Goal: Task Accomplishment & Management: Manage account settings

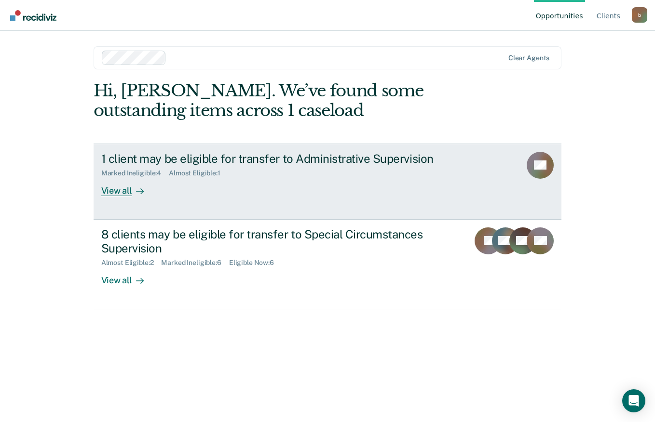
click at [280, 190] on div "1 client may be eligible for transfer to Administrative Supervision Marked Inel…" at bounding box center [282, 174] width 362 height 44
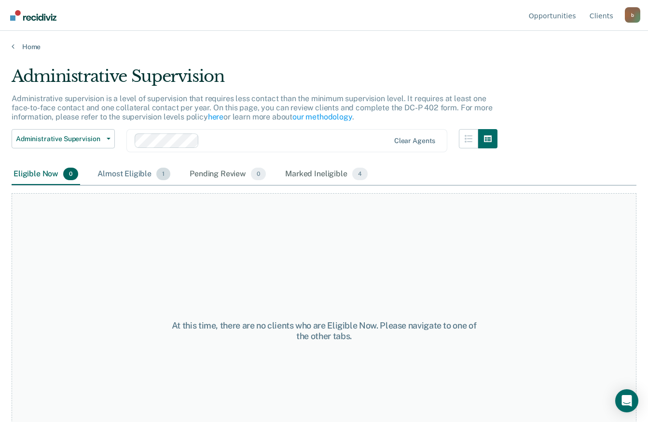
click at [131, 174] on div "Almost Eligible 1" at bounding box center [133, 174] width 77 height 21
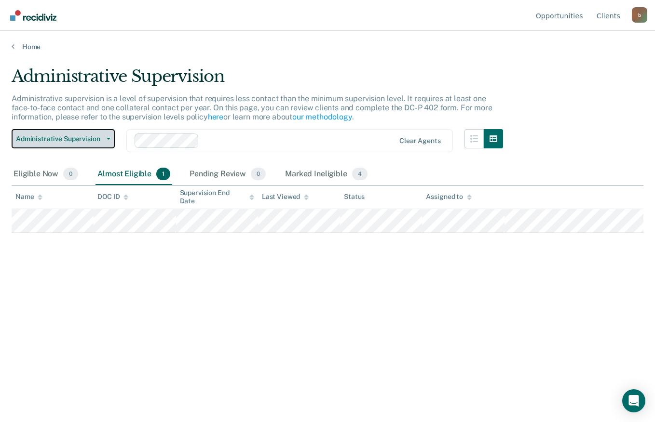
click at [113, 139] on button "Administrative Supervision" at bounding box center [63, 138] width 103 height 19
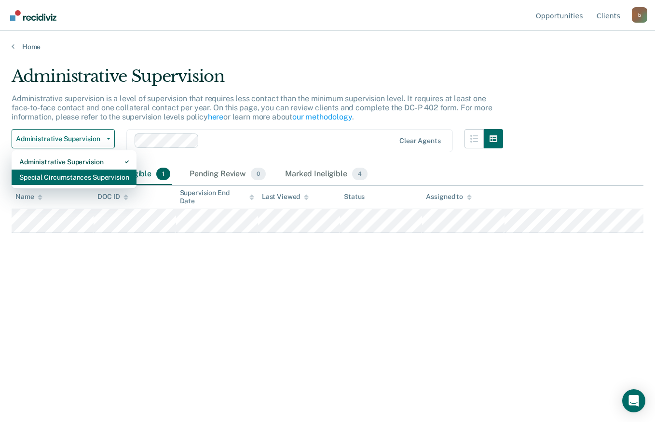
click at [89, 172] on div "Special Circumstances Supervision" at bounding box center [73, 177] width 109 height 15
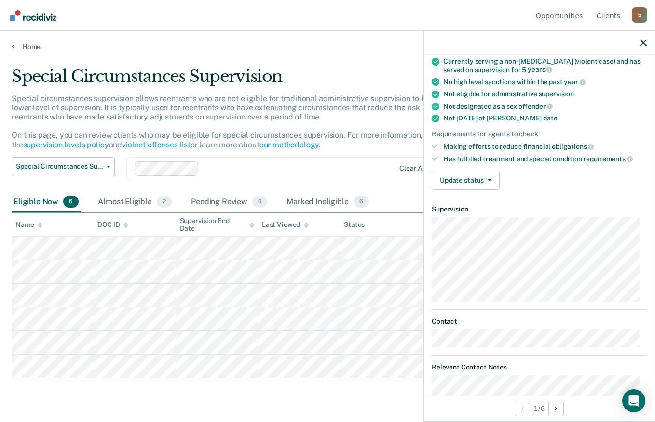
scroll to position [38, 0]
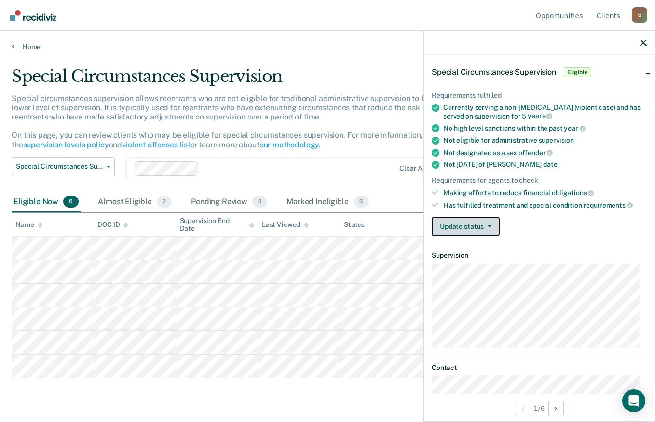
click at [488, 228] on button "Update status" at bounding box center [466, 226] width 68 height 19
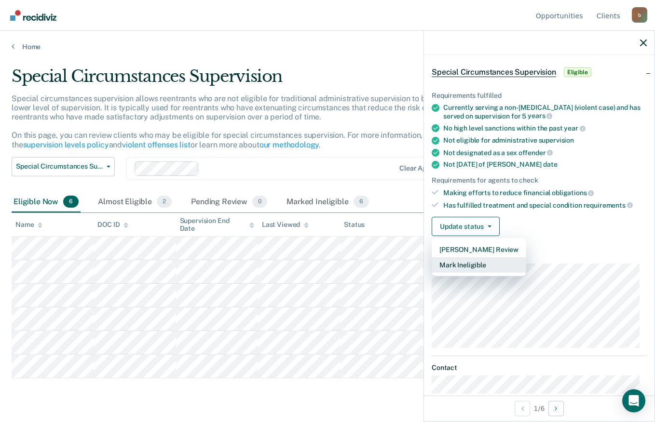
click at [486, 260] on button "Mark Ineligible" at bounding box center [479, 265] width 95 height 15
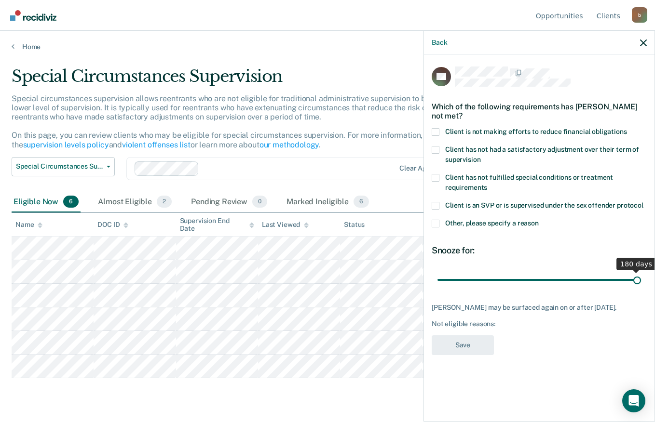
drag, startPoint x: 470, startPoint y: 280, endPoint x: 656, endPoint y: 262, distance: 186.5
type input "180"
click at [641, 271] on input "range" at bounding box center [538, 279] width 203 height 17
click at [436, 133] on span at bounding box center [436, 132] width 8 height 8
click at [627, 128] on input "Client is not making efforts to reduce financial obligations" at bounding box center [627, 128] width 0 height 0
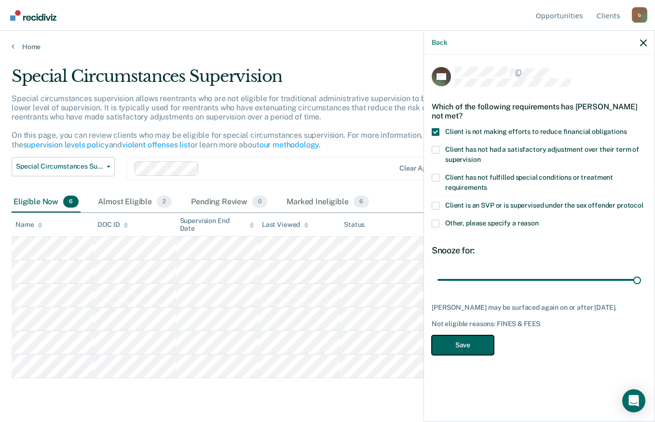
click at [458, 338] on button "Save" at bounding box center [463, 346] width 62 height 20
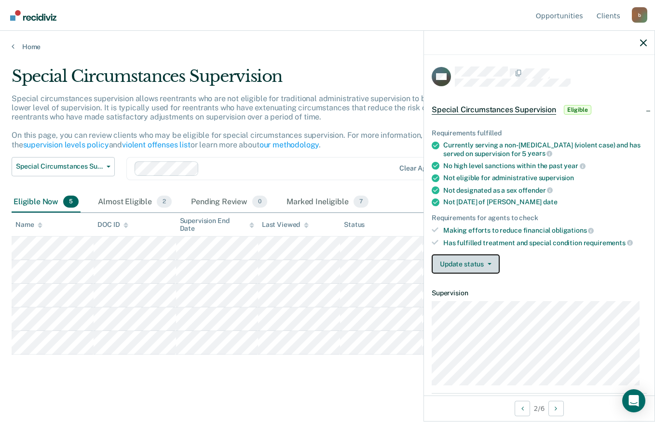
click at [493, 268] on button "Update status" at bounding box center [466, 264] width 68 height 19
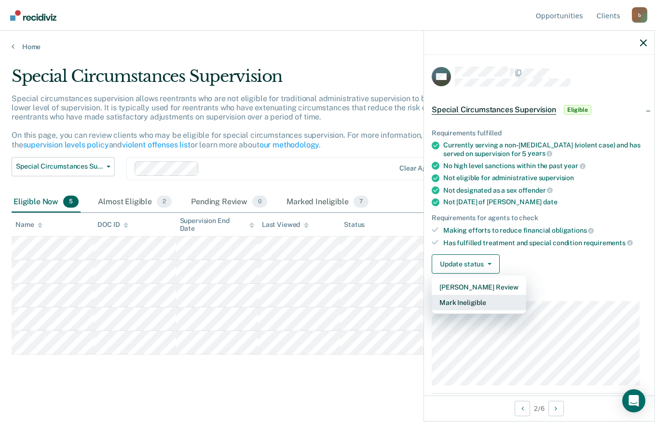
click at [479, 300] on button "Mark Ineligible" at bounding box center [479, 302] width 95 height 15
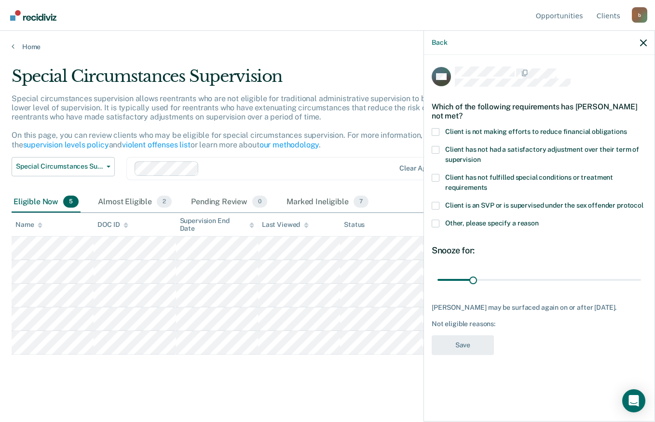
click at [432, 131] on span at bounding box center [436, 132] width 8 height 8
click at [627, 128] on input "Client is not making efforts to reduce financial obligations" at bounding box center [627, 128] width 0 height 0
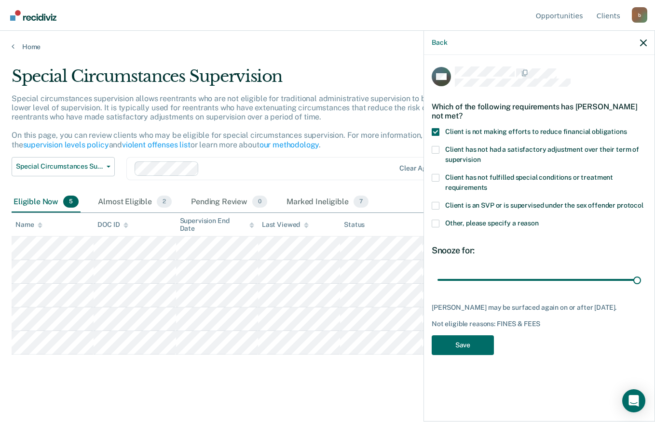
drag, startPoint x: 473, startPoint y: 280, endPoint x: 653, endPoint y: 302, distance: 181.8
type input "180"
click at [641, 288] on input "range" at bounding box center [538, 279] width 203 height 17
click at [449, 341] on button "Save" at bounding box center [463, 346] width 62 height 20
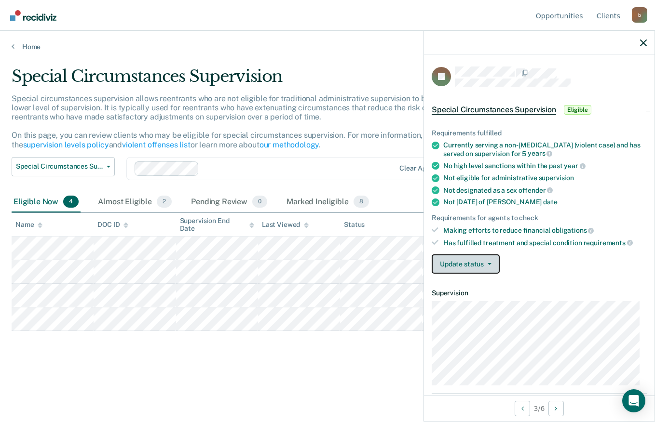
click at [488, 262] on button "Update status" at bounding box center [466, 264] width 68 height 19
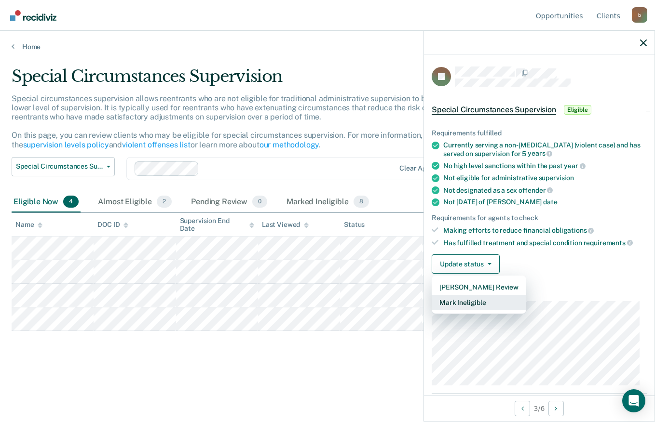
click at [480, 306] on button "Mark Ineligible" at bounding box center [479, 302] width 95 height 15
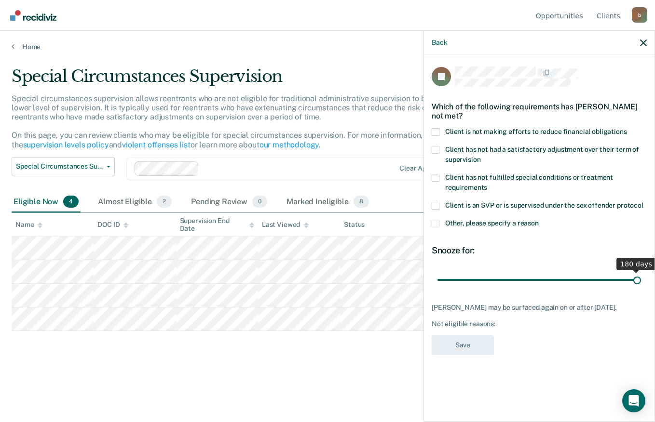
drag, startPoint x: 472, startPoint y: 280, endPoint x: 656, endPoint y: 291, distance: 184.1
type input "180"
click at [641, 288] on input "range" at bounding box center [538, 279] width 203 height 17
click at [437, 134] on span at bounding box center [436, 132] width 8 height 8
click at [627, 128] on input "Client is not making efforts to reduce financial obligations" at bounding box center [627, 128] width 0 height 0
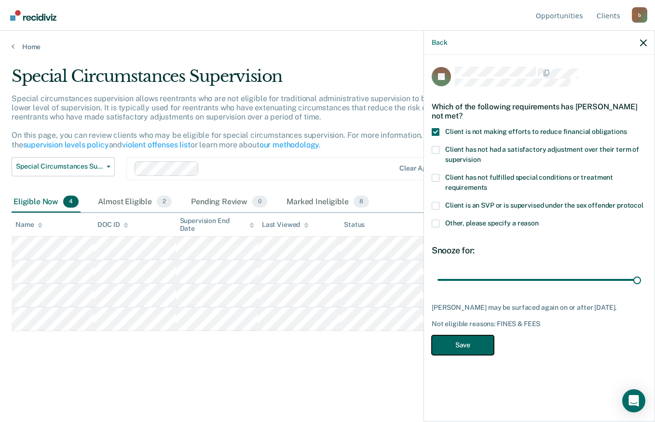
click at [468, 344] on button "Save" at bounding box center [463, 346] width 62 height 20
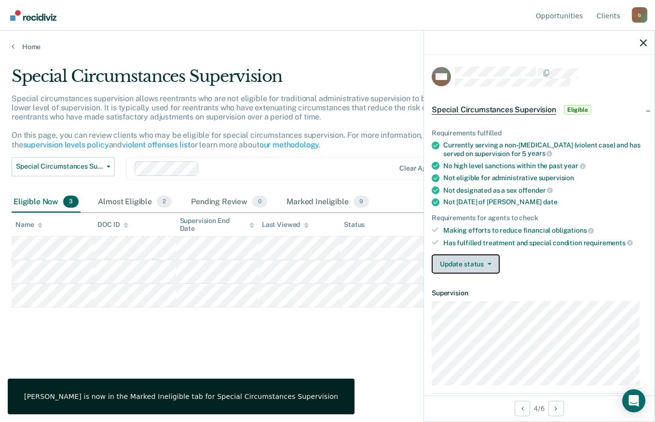
click at [461, 269] on button "Update status" at bounding box center [466, 264] width 68 height 19
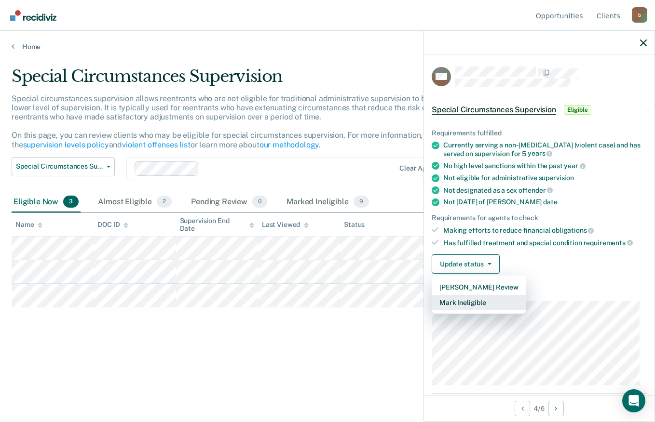
click at [462, 299] on button "Mark Ineligible" at bounding box center [479, 302] width 95 height 15
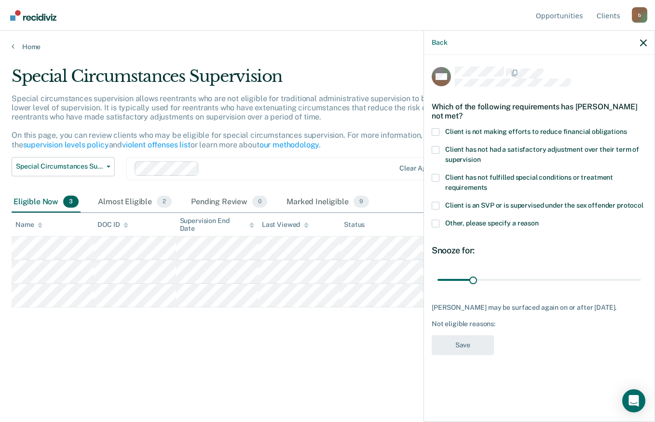
click at [434, 133] on span at bounding box center [436, 132] width 8 height 8
click at [627, 128] on input "Client is not making efforts to reduce financial obligations" at bounding box center [627, 128] width 0 height 0
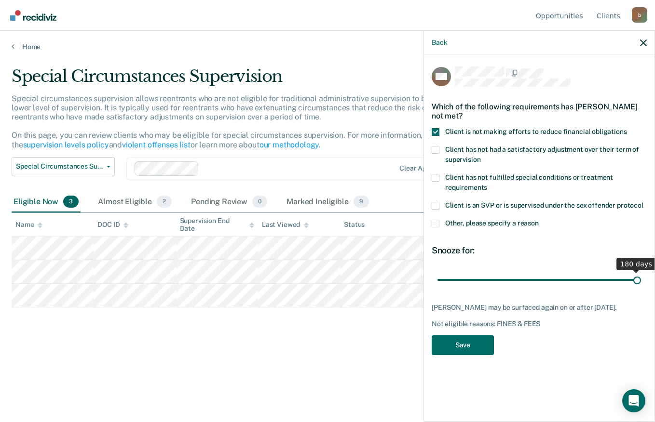
drag, startPoint x: 472, startPoint y: 278, endPoint x: 656, endPoint y: 276, distance: 184.2
type input "180"
click at [641, 276] on input "range" at bounding box center [538, 279] width 203 height 17
click at [470, 341] on button "Save" at bounding box center [463, 346] width 62 height 20
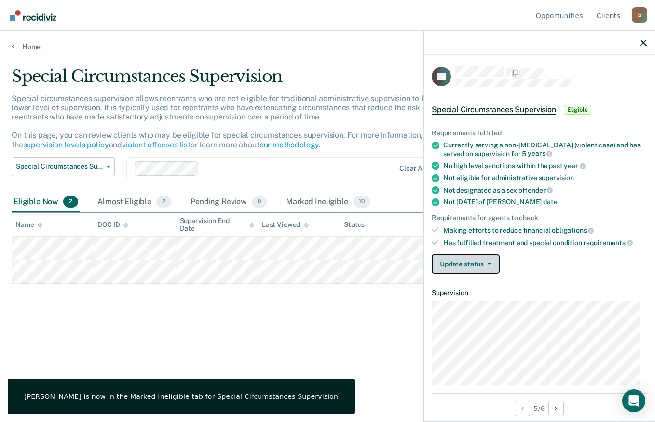
click at [491, 259] on button "Update status" at bounding box center [466, 264] width 68 height 19
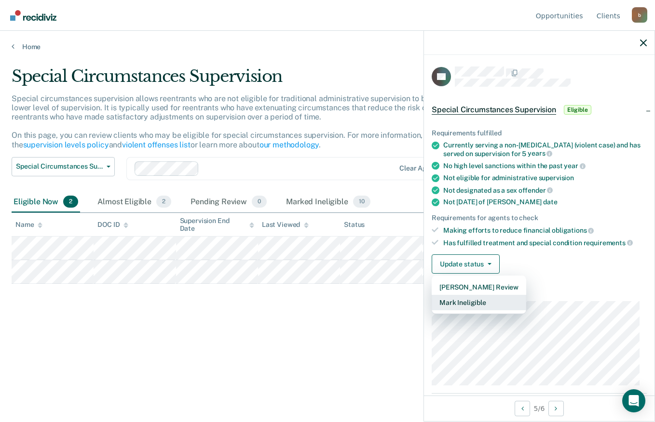
click at [480, 303] on button "Mark Ineligible" at bounding box center [479, 302] width 95 height 15
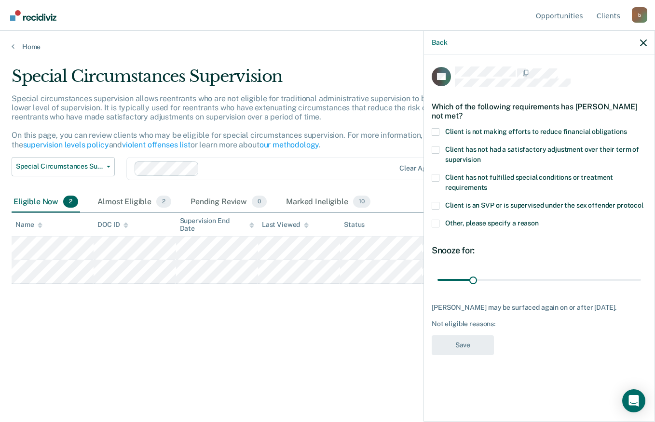
click at [434, 132] on span at bounding box center [436, 132] width 8 height 8
click at [627, 128] on input "Client is not making efforts to reduce financial obligations" at bounding box center [627, 128] width 0 height 0
click at [468, 345] on button "Save" at bounding box center [463, 346] width 62 height 20
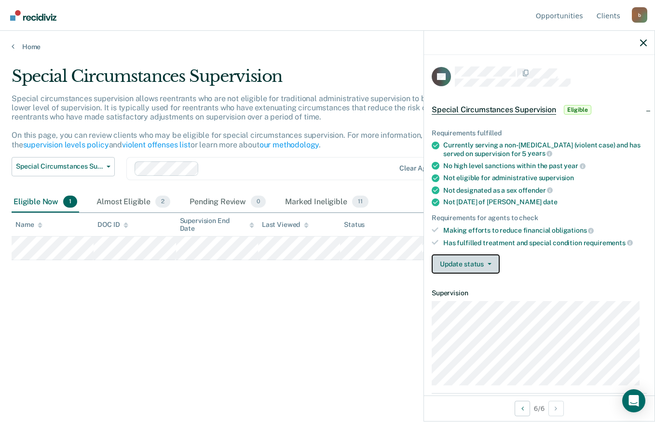
click at [493, 266] on button "Update status" at bounding box center [466, 264] width 68 height 19
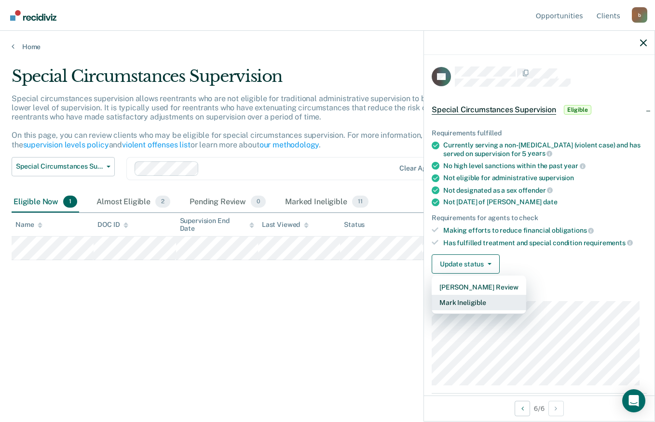
click at [478, 297] on button "Mark Ineligible" at bounding box center [479, 302] width 95 height 15
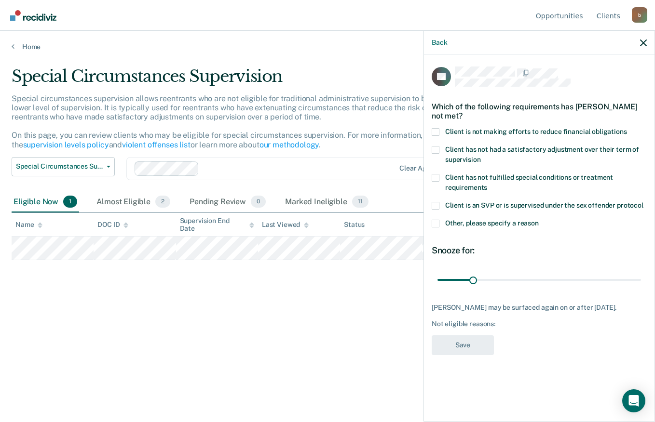
click at [432, 133] on span at bounding box center [436, 132] width 8 height 8
click at [627, 128] on input "Client is not making efforts to reduce financial obligations" at bounding box center [627, 128] width 0 height 0
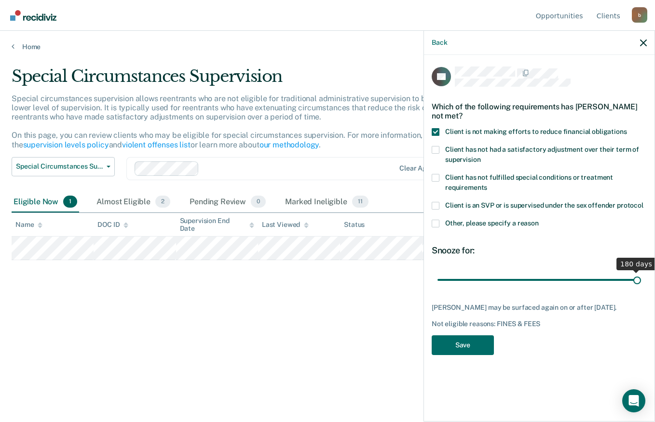
drag, startPoint x: 474, startPoint y: 278, endPoint x: 656, endPoint y: 295, distance: 182.6
type input "180"
click at [641, 288] on input "range" at bounding box center [538, 279] width 203 height 17
click at [469, 342] on button "Save" at bounding box center [463, 346] width 62 height 20
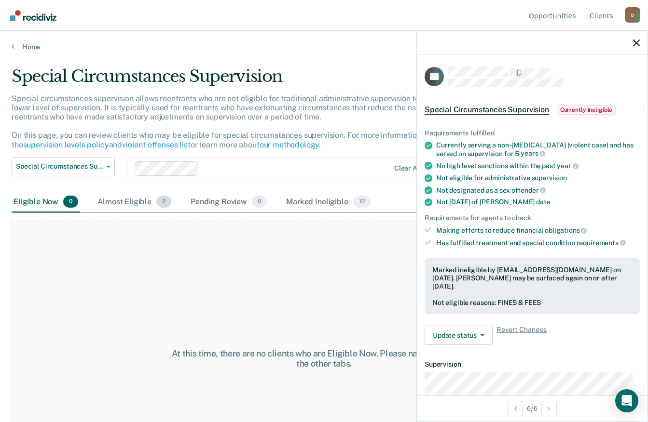
click at [132, 201] on div "Almost Eligible 2" at bounding box center [134, 202] width 78 height 21
